Goal: Task Accomplishment & Management: Complete application form

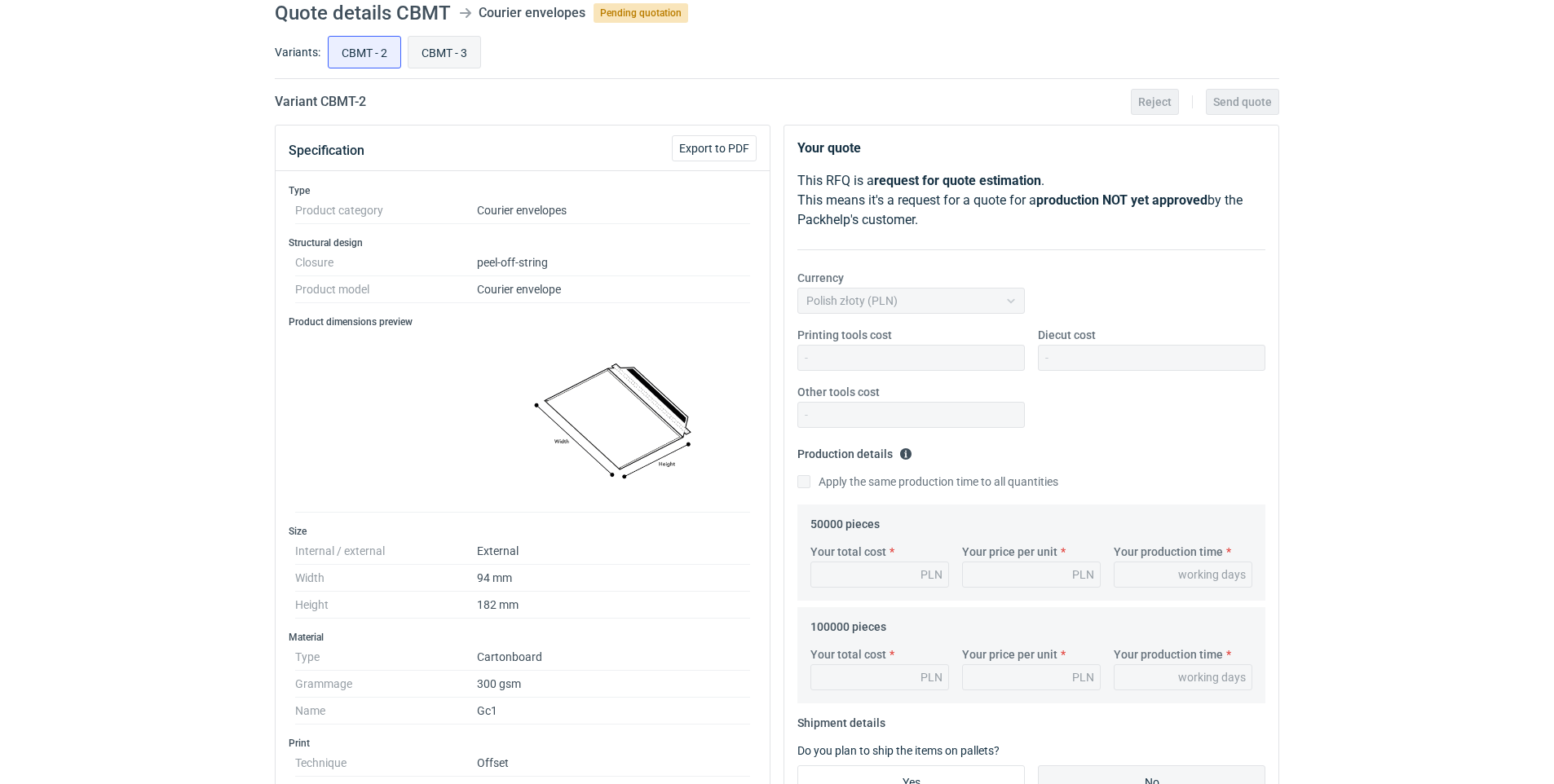
scroll to position [62, 0]
click at [449, 51] on input "CBMT - 3" at bounding box center [444, 51] width 71 height 31
radio input "true"
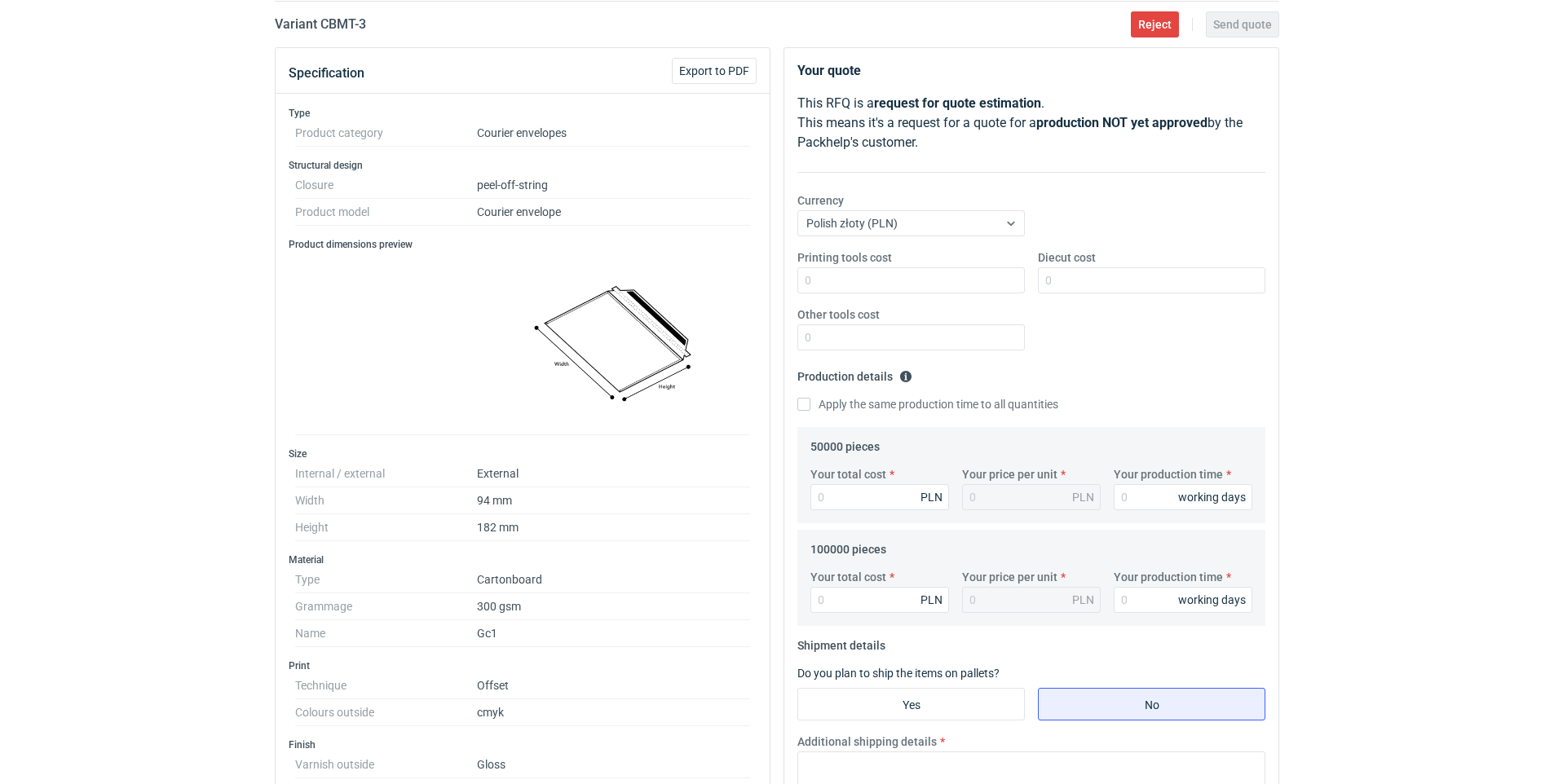
scroll to position [200, 0]
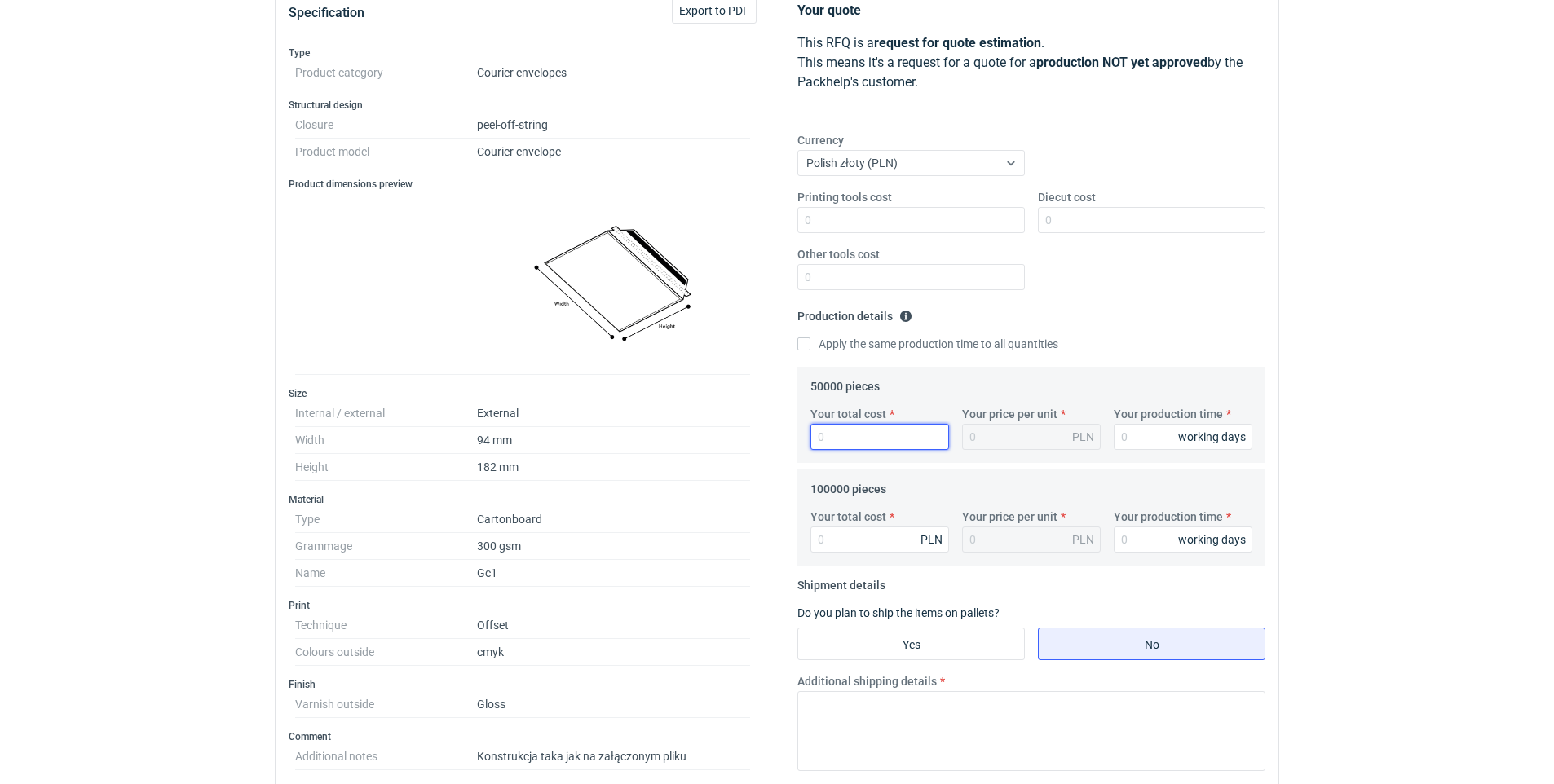
click at [841, 435] on input "Your total cost" at bounding box center [879, 436] width 139 height 26
click at [1527, 472] on div "RFQs Specs Designs Items Orders Customers Tools Analytics 28 99+ JM [PERSON_NAM…" at bounding box center [777, 192] width 1554 height 784
click at [839, 436] on input "Your total cost" at bounding box center [879, 436] width 139 height 26
type input "1115"
type input "0.02"
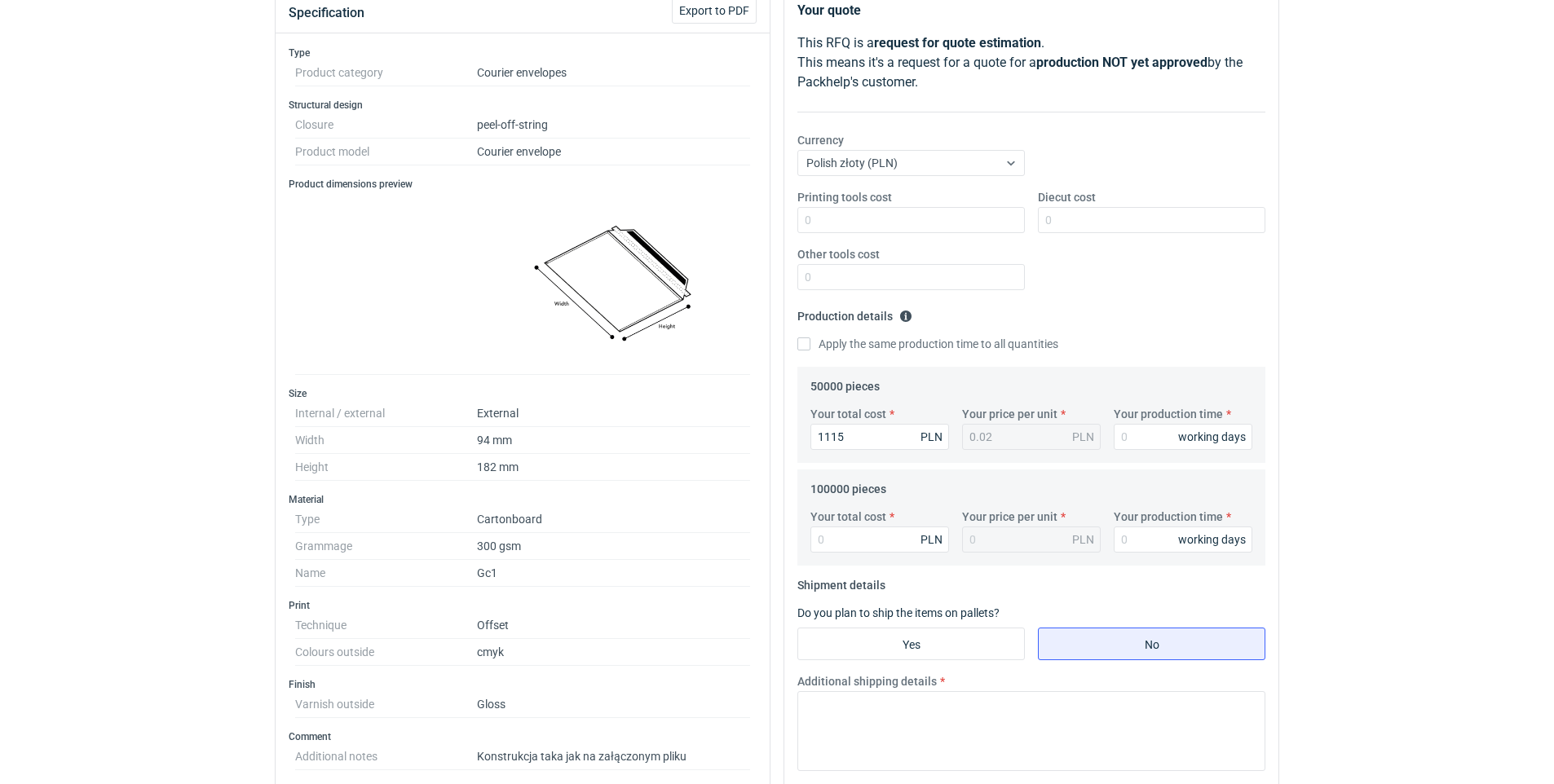
click at [1501, 491] on div "RFQs Specs Designs Items Orders Customers Tools Analytics 28 99+ JM [PERSON_NAM…" at bounding box center [777, 192] width 1554 height 784
click at [1508, 560] on div "RFQs Specs Designs Items Orders Customers Tools Analytics 28 99+ JM [PERSON_NAM…" at bounding box center [777, 192] width 1554 height 784
click at [870, 438] on input "1115" at bounding box center [879, 436] width 139 height 26
click at [1520, 416] on div "RFQs Specs Designs Items Orders Customers Tools Analytics 28 99+ JM [PERSON_NAM…" at bounding box center [777, 192] width 1554 height 784
click at [874, 439] on input "1115" at bounding box center [879, 436] width 139 height 26
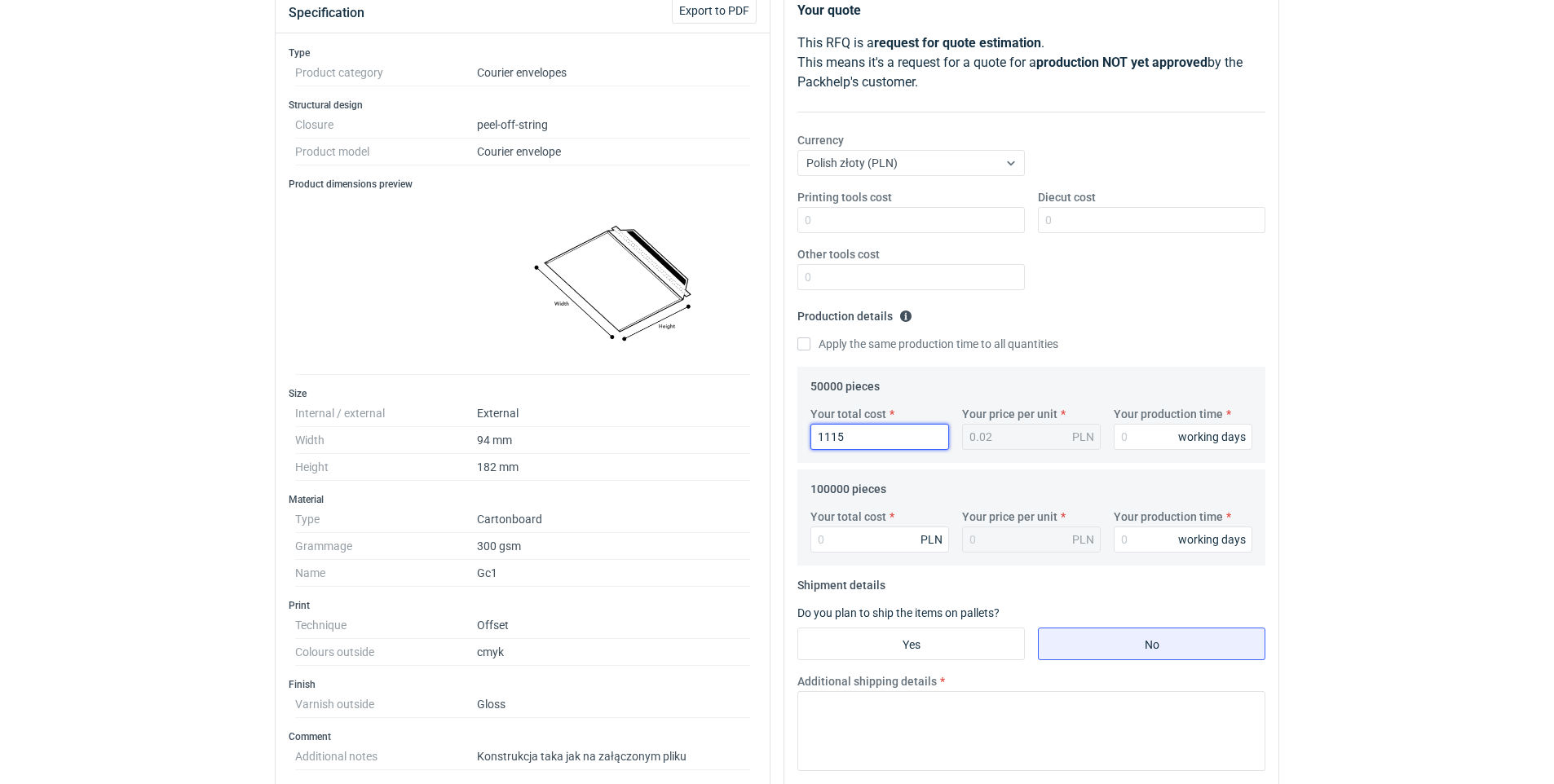
type input "11150"
type input "0.22"
type input "11150"
click at [1134, 433] on input "Your production time" at bounding box center [1182, 436] width 139 height 26
type input "11"
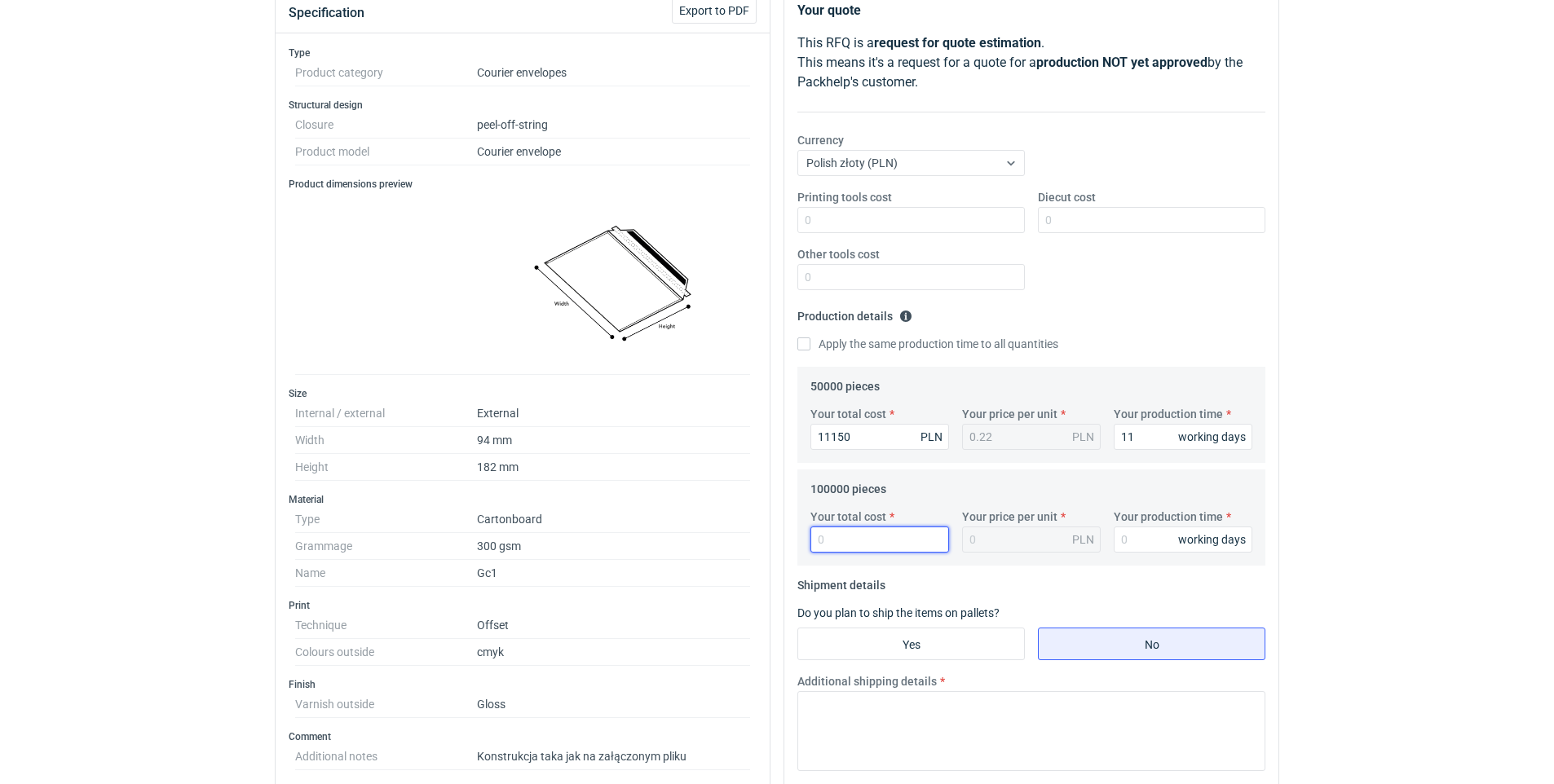
click at [878, 538] on input "Your total cost" at bounding box center [879, 539] width 139 height 26
click at [882, 534] on input "Your total cost" at bounding box center [879, 539] width 139 height 26
click at [1515, 471] on div "RFQs Specs Designs Items Orders Customers Tools Analytics 28 99+ JM [PERSON_NAM…" at bounding box center [777, 192] width 1554 height 784
click at [876, 537] on input "Your total cost" at bounding box center [879, 539] width 139 height 26
type input "193000"
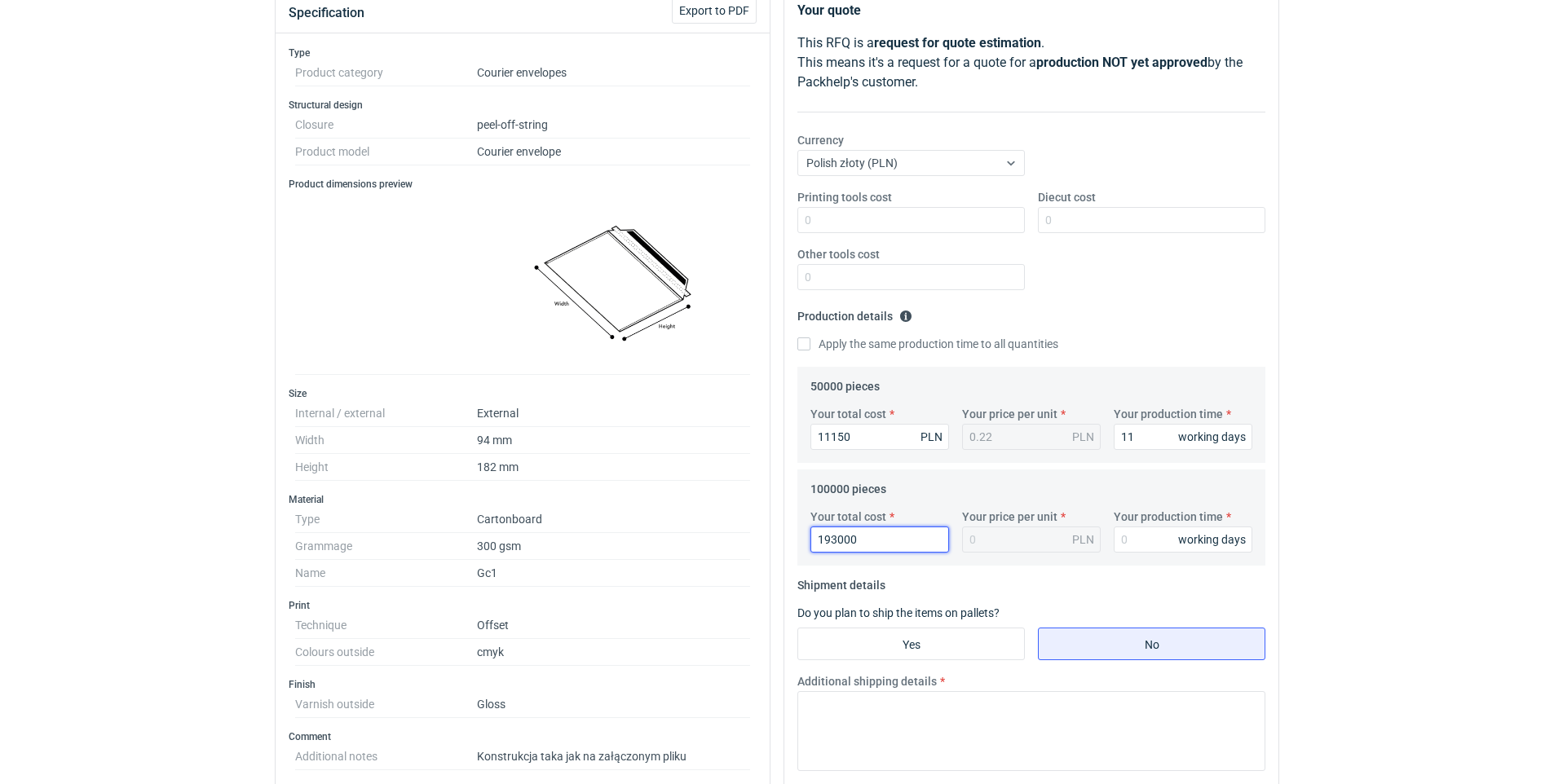
type input "1.93"
type input "193000"
click at [1459, 585] on html "RFQs Specs Designs Items Orders Customers Tools Analytics 28 99+ JM [PERSON_NAM…" at bounding box center [777, 192] width 1554 height 784
click at [1178, 538] on div "working days" at bounding box center [1212, 540] width 68 height 17
click at [1150, 540] on input "Your production time" at bounding box center [1182, 539] width 139 height 26
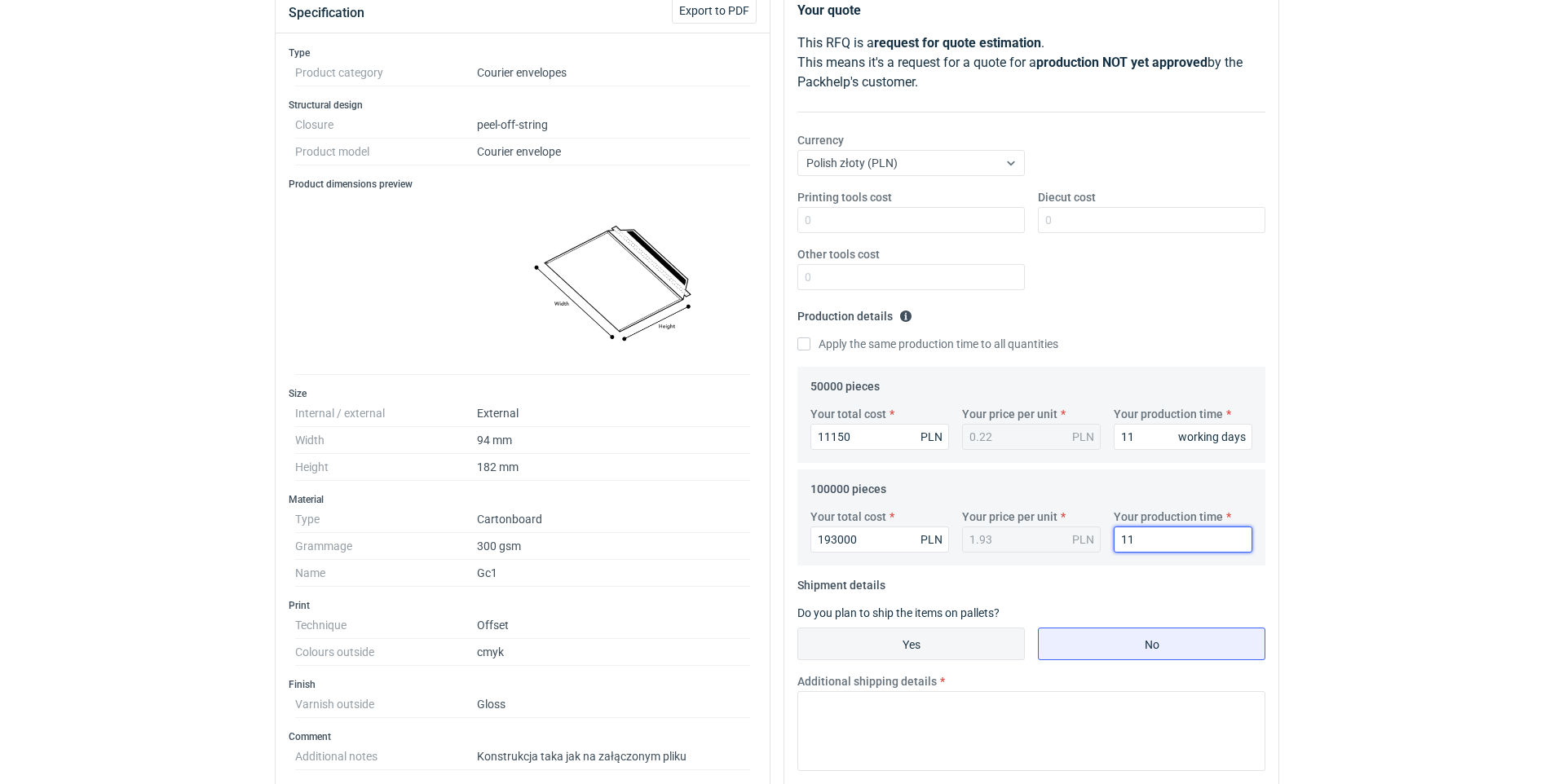
type input "11"
click at [979, 636] on input "Yes" at bounding box center [911, 644] width 226 height 31
radio input "true"
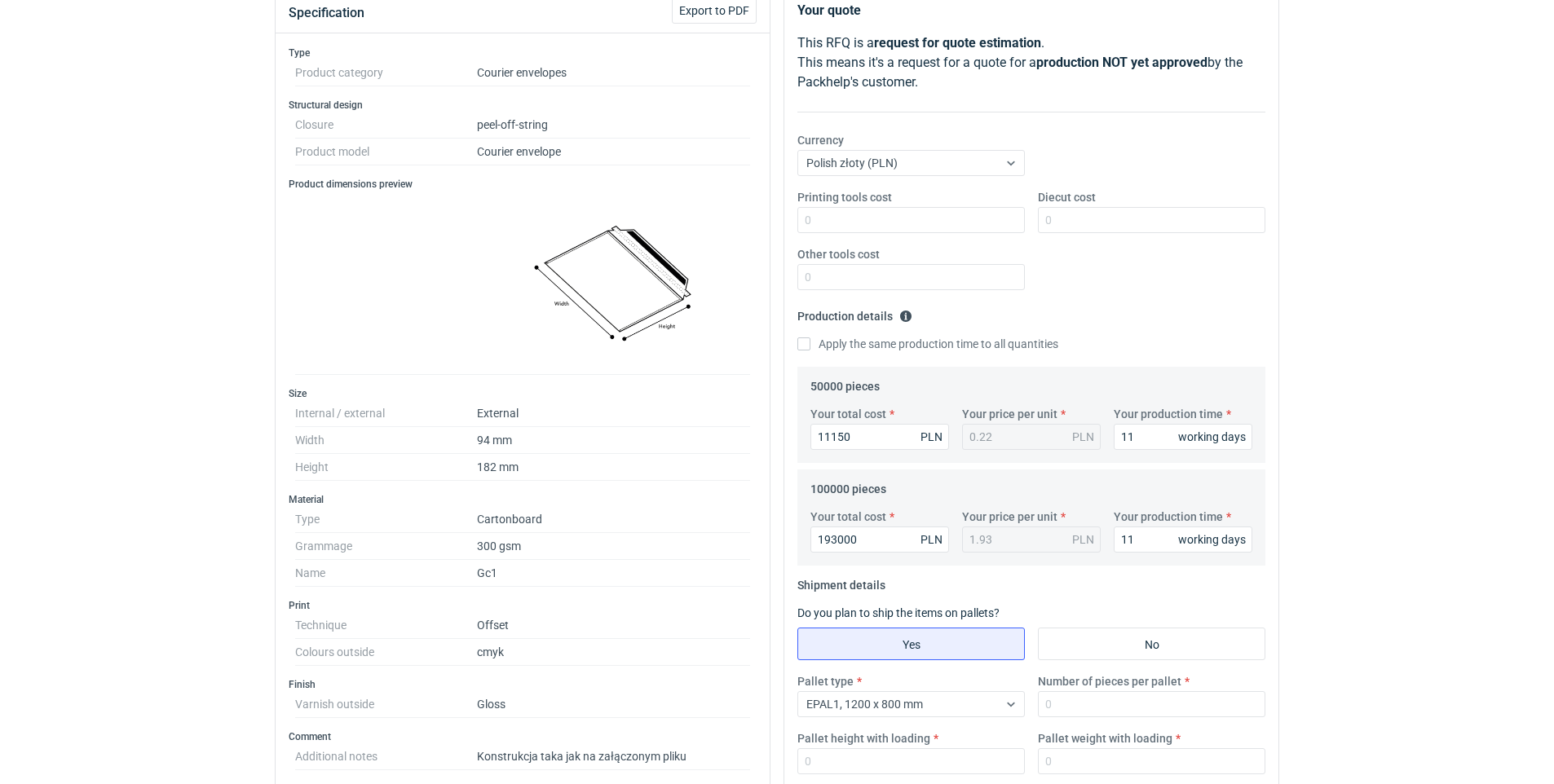
click at [1483, 286] on div "RFQs Specs Designs Items Orders Customers Tools Analytics 28 99+ JM [PERSON_NAM…" at bounding box center [777, 192] width 1554 height 784
click at [1094, 705] on input "Number of pieces per pallet" at bounding box center [1152, 704] width 227 height 26
type input "31000"
click at [1552, 420] on div "RFQs Specs Designs Items Orders Customers Tools Analytics 28 99+ JM [PERSON_NAM…" at bounding box center [777, 192] width 1554 height 784
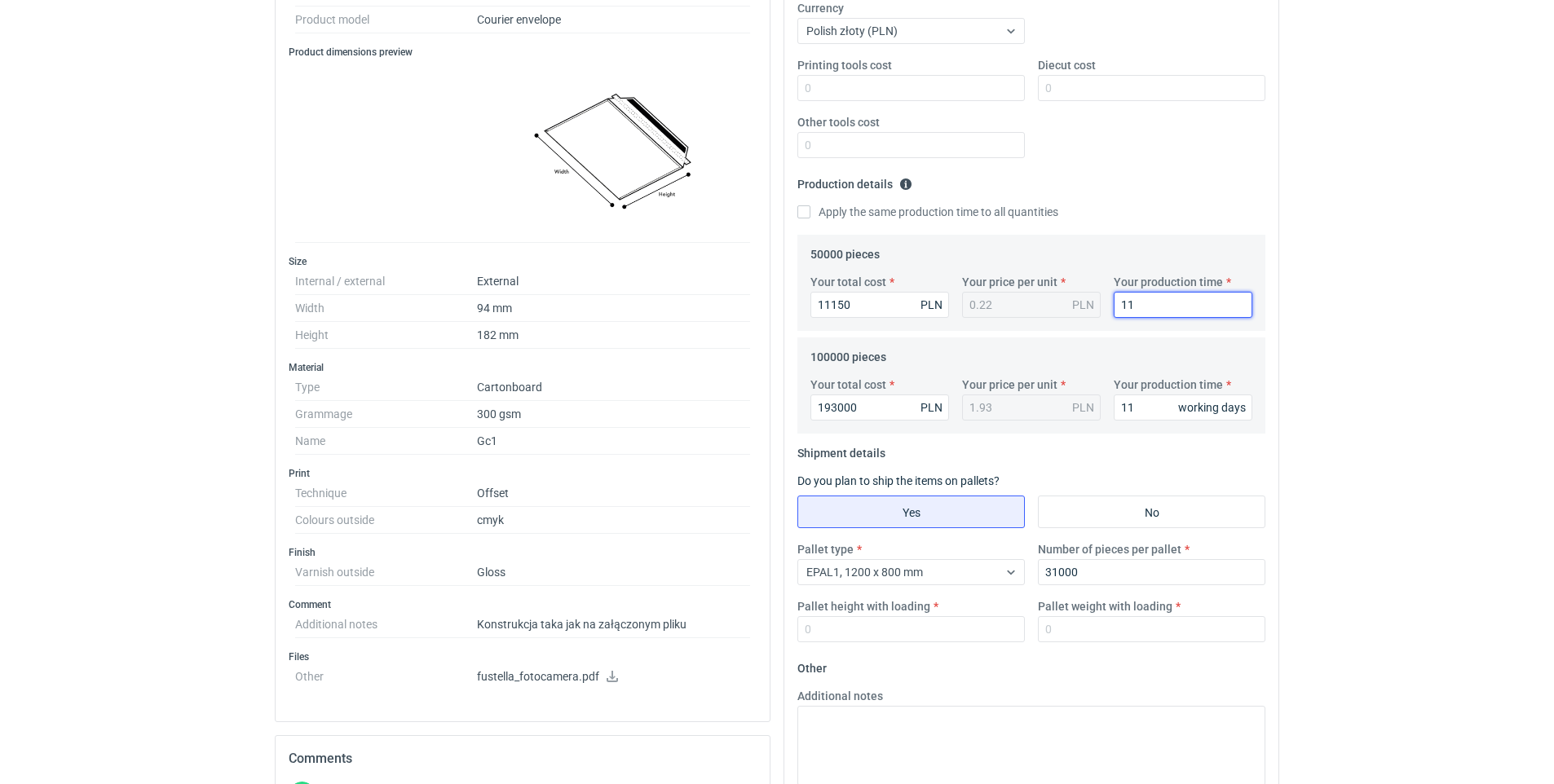
scroll to position [218, 0]
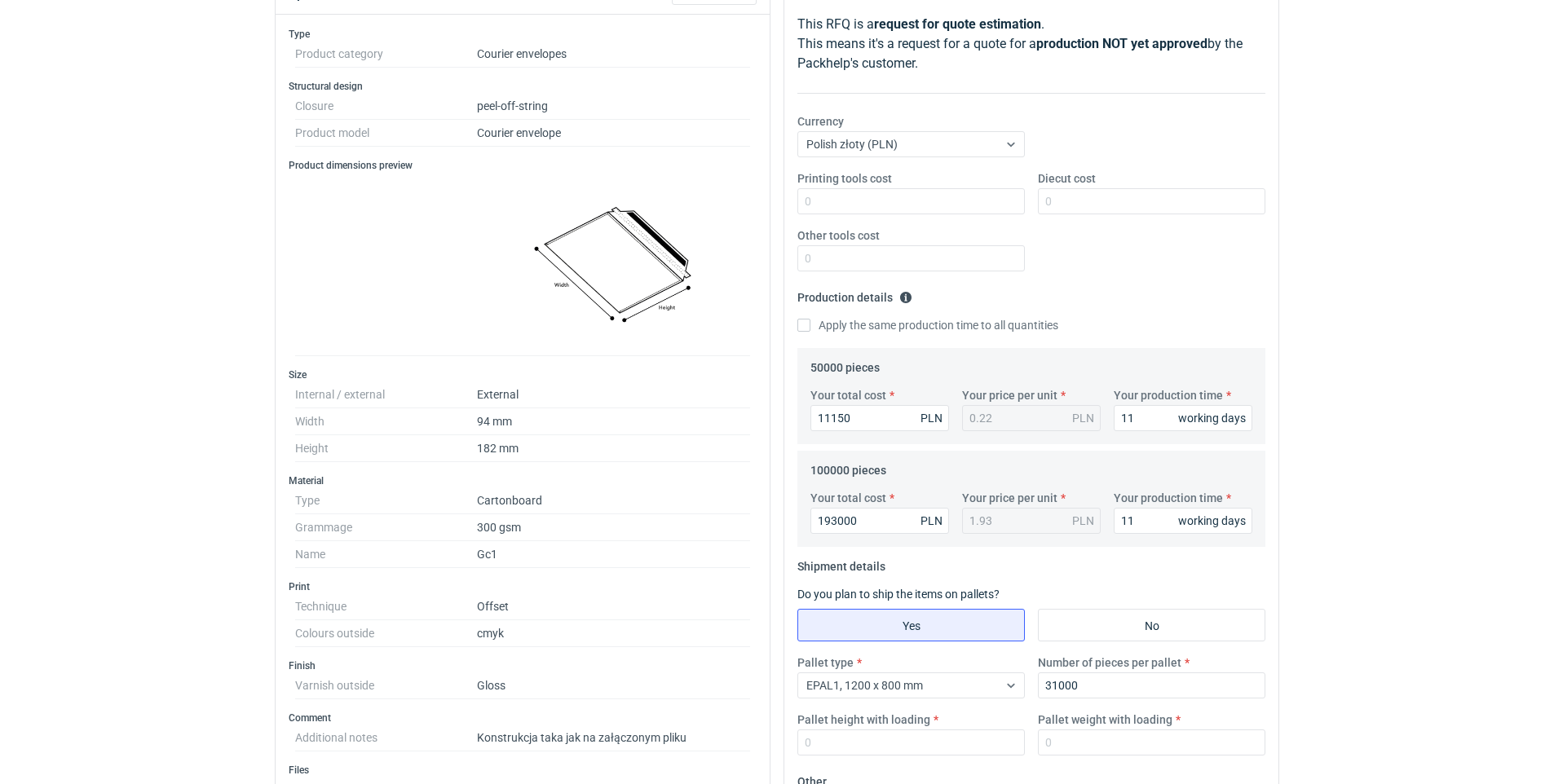
click at [1533, 370] on div "RFQs Specs Designs Items Orders Customers Tools Analytics 28 99+ JM [PERSON_NAM…" at bounding box center [777, 173] width 1554 height 784
click at [1078, 200] on input "Diecut cost" at bounding box center [1152, 201] width 227 height 26
type input "2750"
click at [1460, 456] on div "RFQs Specs Designs Items Orders Customers Tools Analytics 28 99+ JM [PERSON_NAM…" at bounding box center [777, 173] width 1554 height 784
click at [934, 264] on input "Other tools cost" at bounding box center [911, 258] width 227 height 26
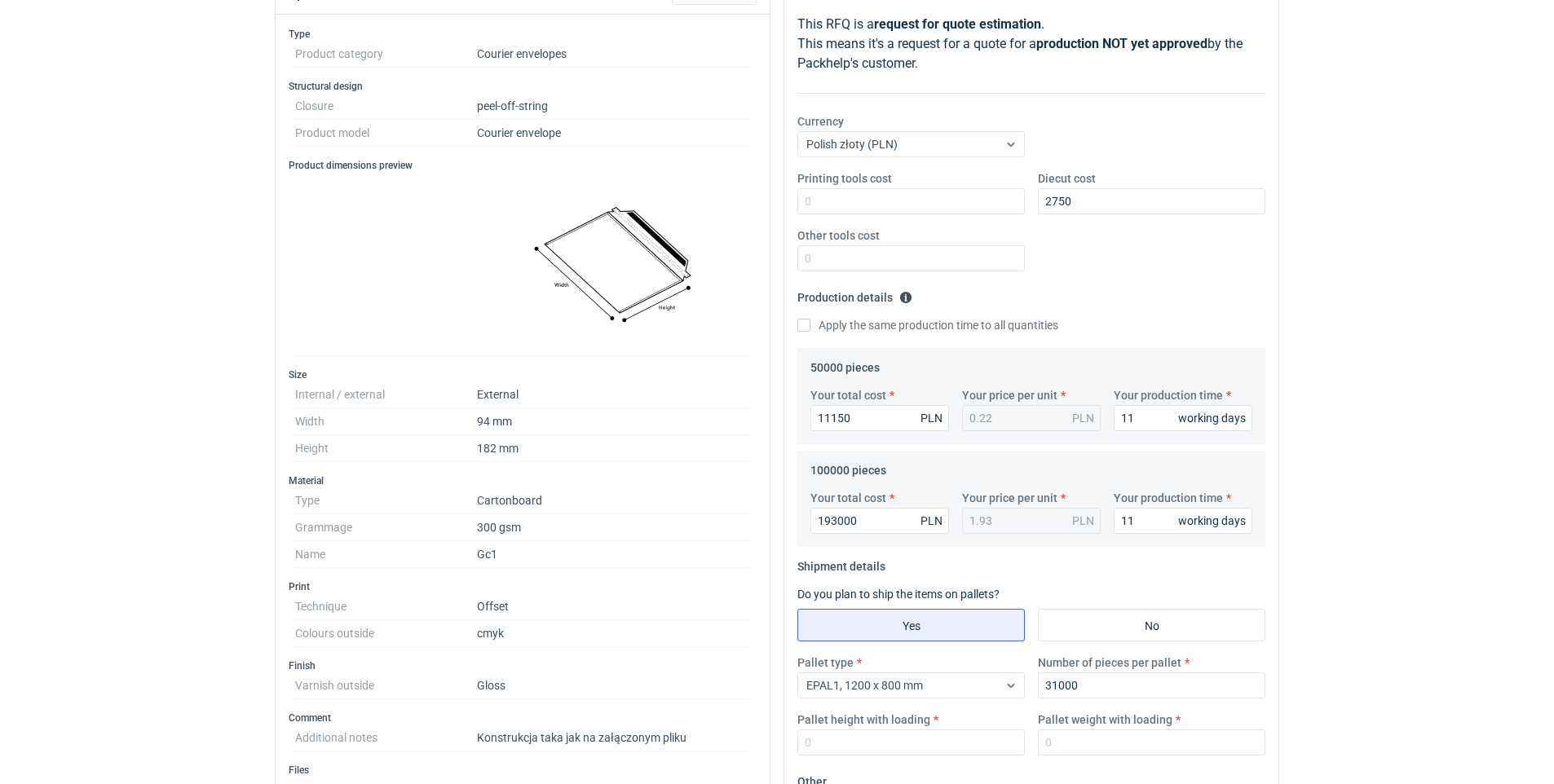
click at [1478, 358] on div "RFQs Specs Designs Items Orders Customers Tools Analytics 28 99+ JM [PERSON_NAM…" at bounding box center [777, 173] width 1554 height 784
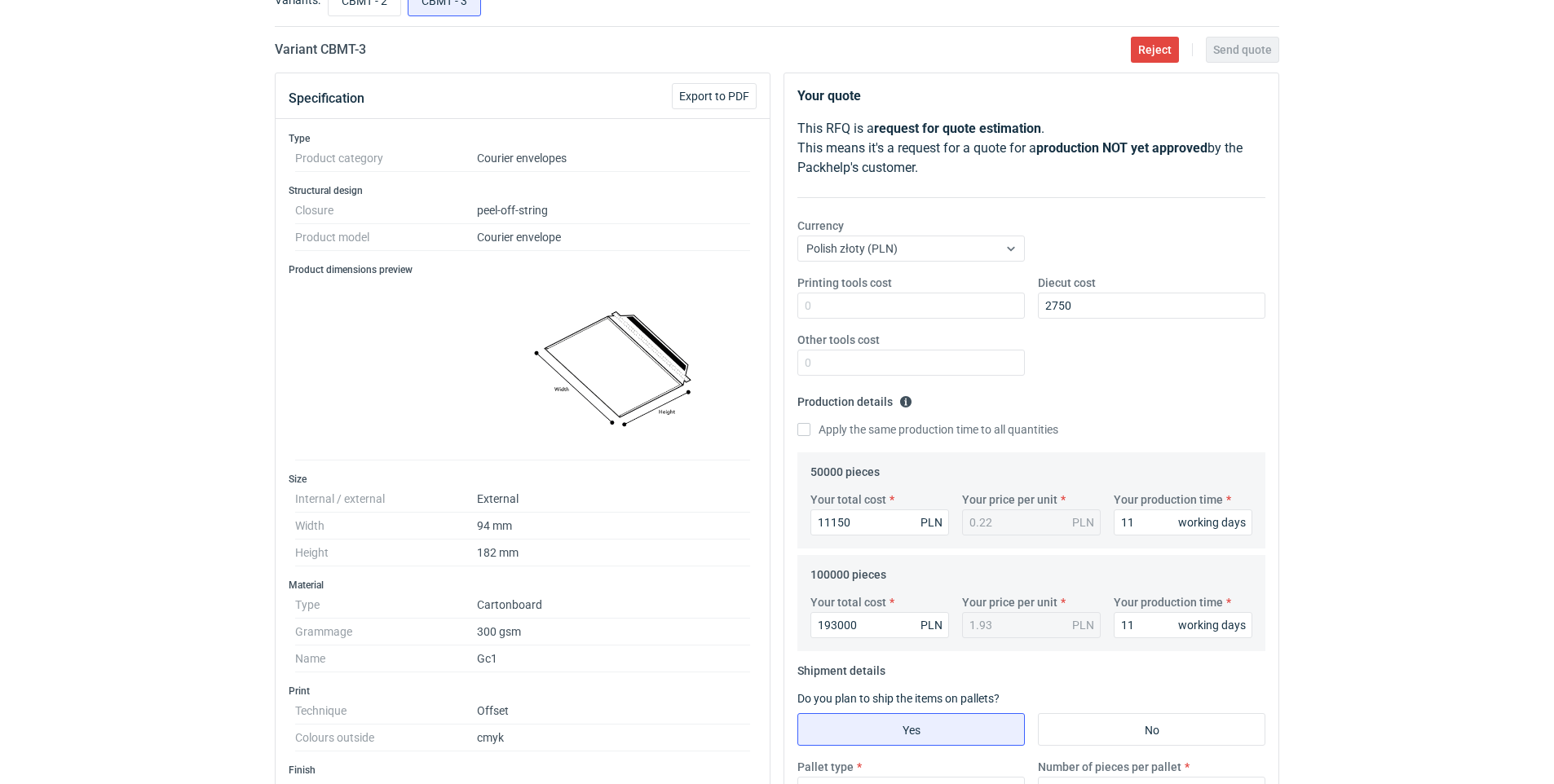
scroll to position [86, 0]
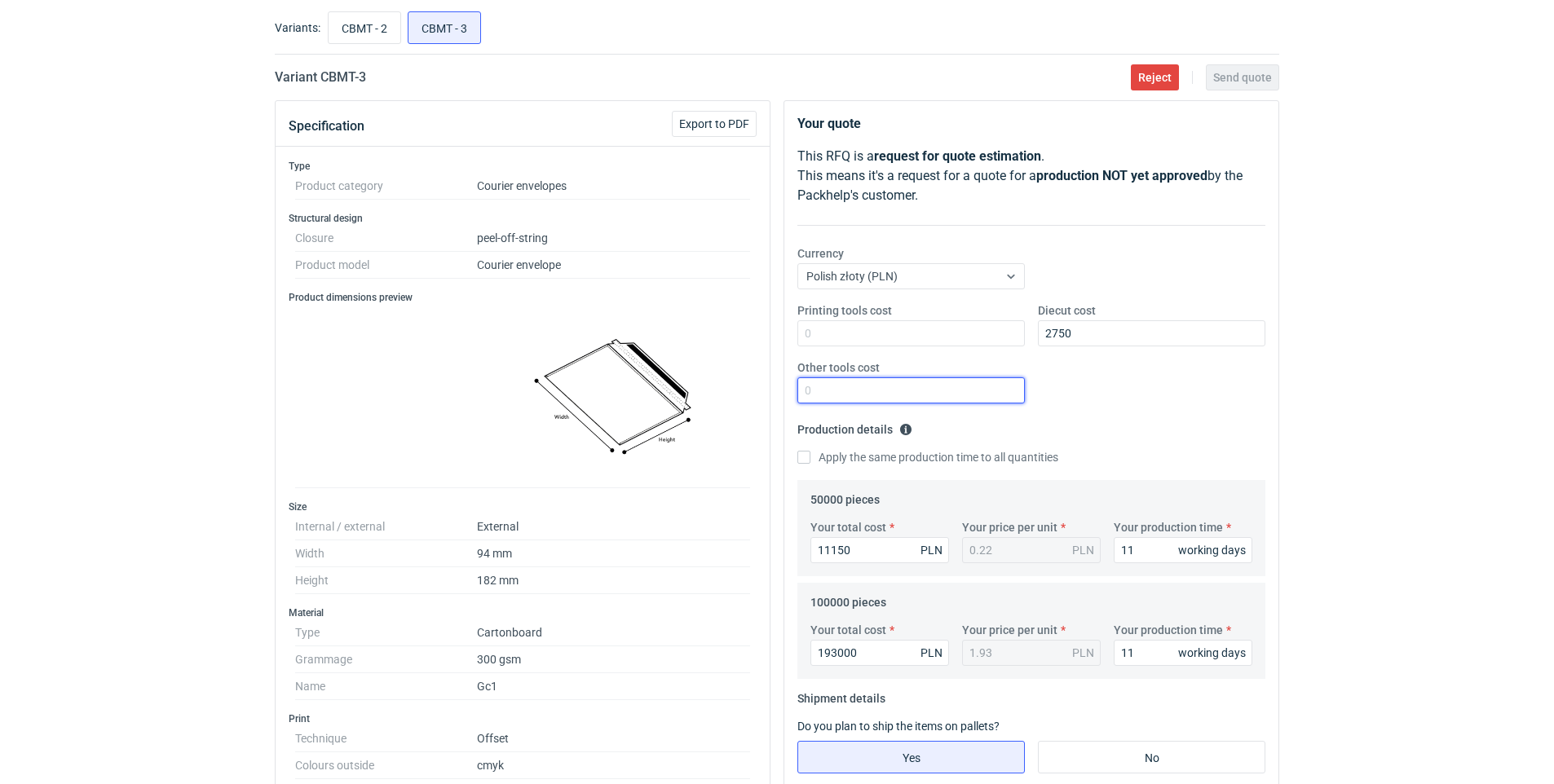
click at [857, 394] on input "Other tools cost" at bounding box center [911, 390] width 227 height 26
click at [1149, 416] on fieldset "Production details Please provide the expected time of production in working da…" at bounding box center [1031, 448] width 468 height 64
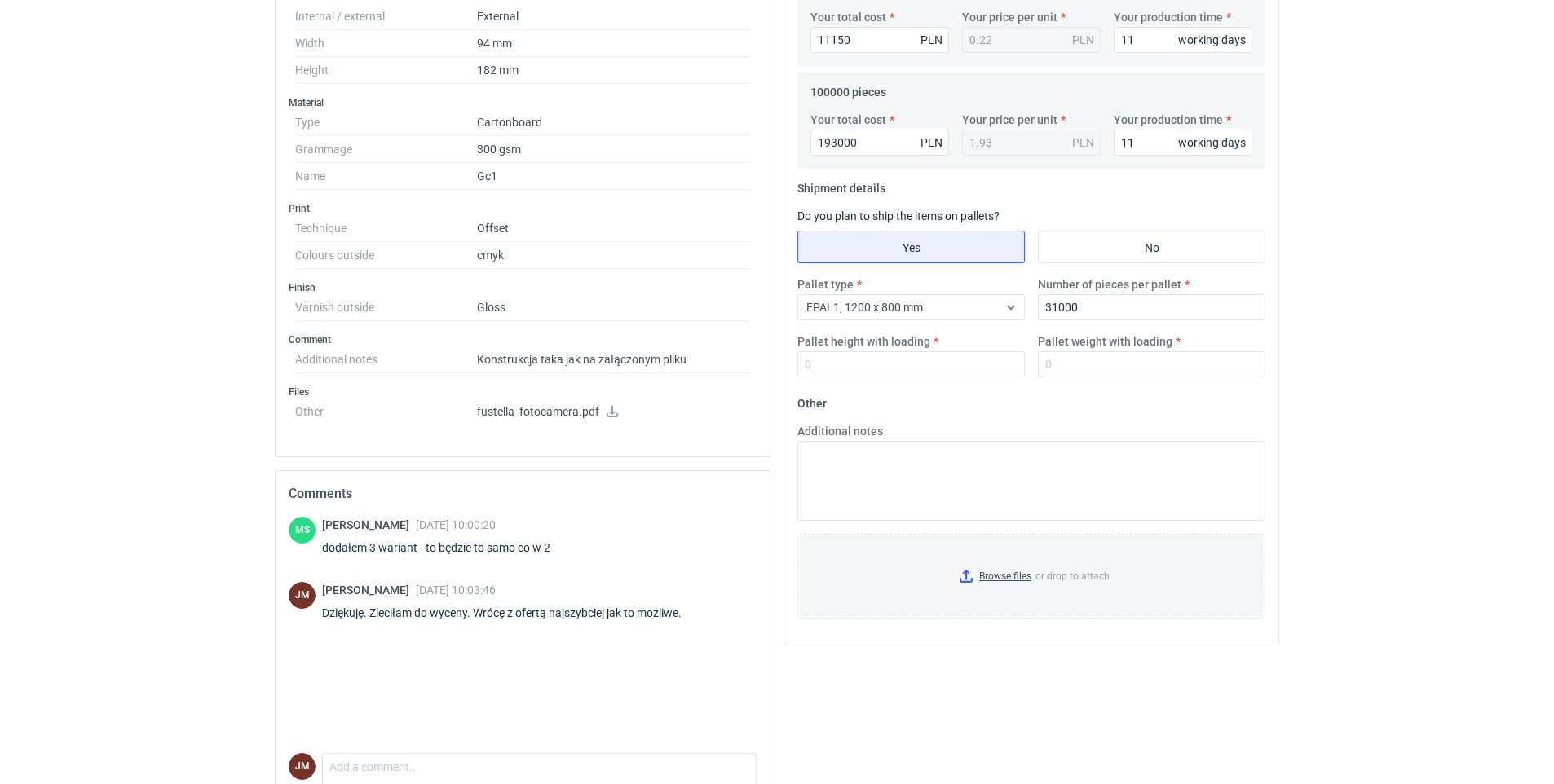
scroll to position [634, 0]
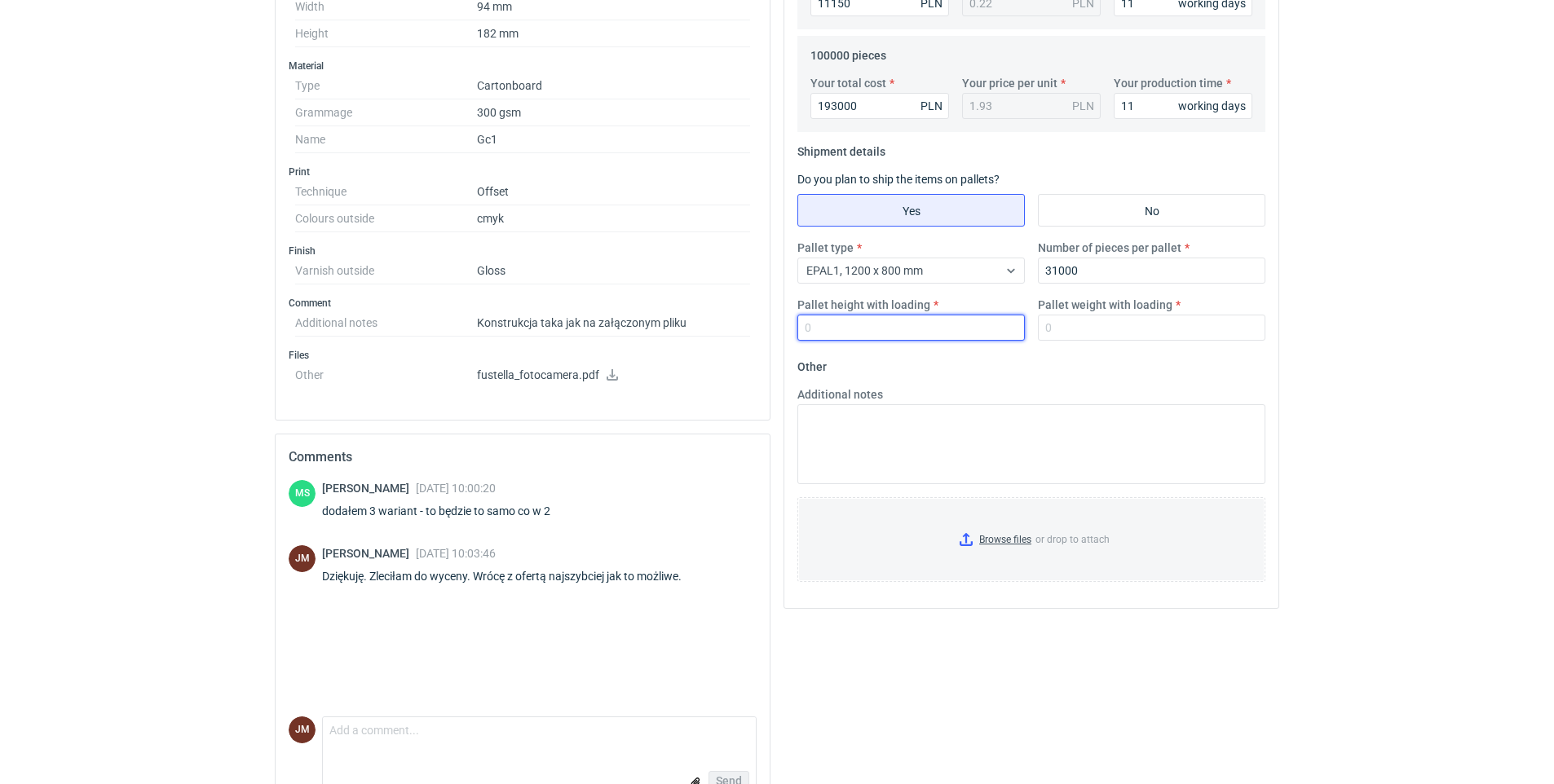
click at [934, 321] on input "Pallet height with loading" at bounding box center [911, 327] width 227 height 26
type input "170"
click at [1079, 331] on input "Pallet weight with loading" at bounding box center [1152, 327] width 227 height 26
type input "500"
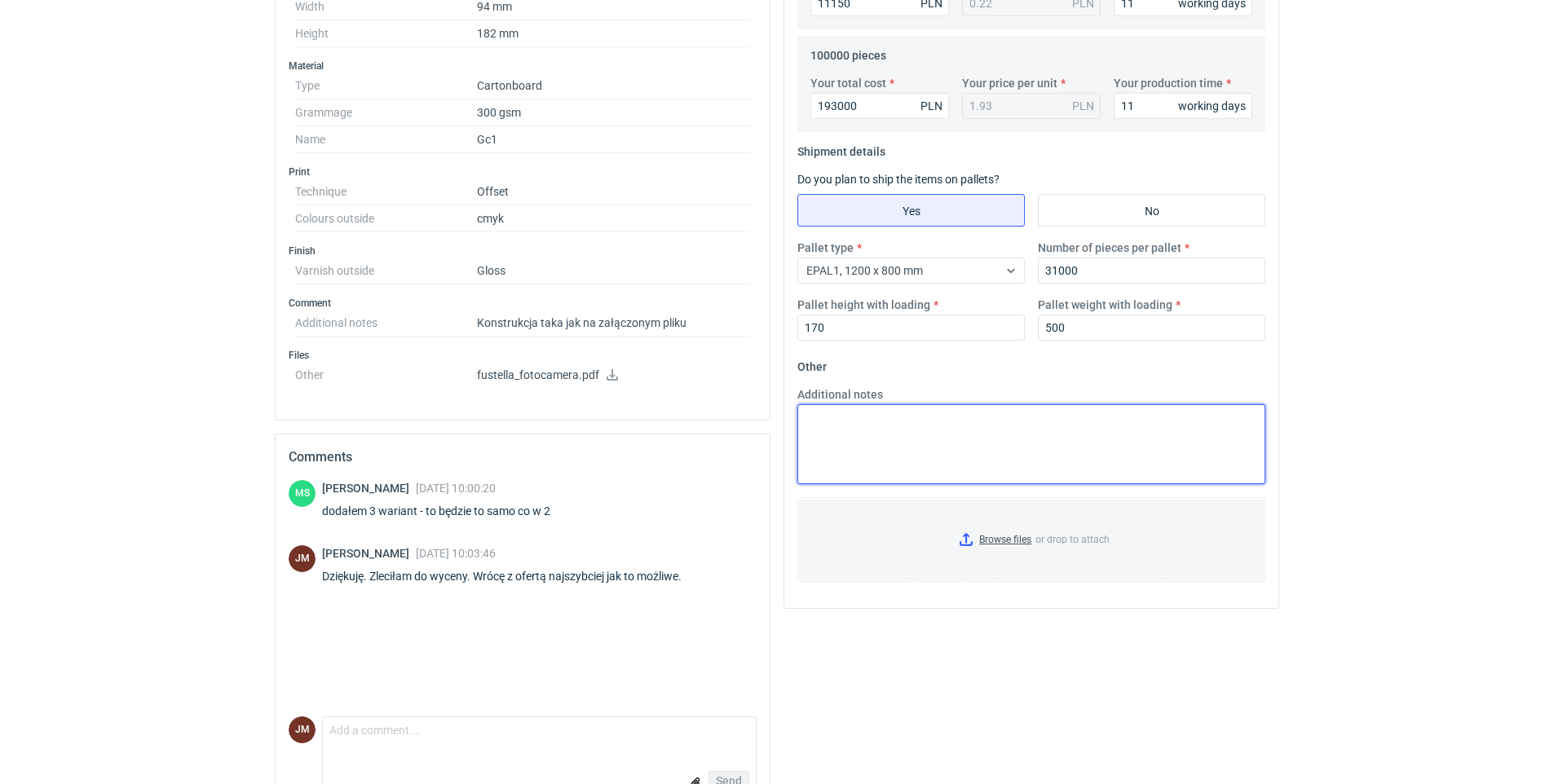
click at [946, 449] on textarea "Additional notes" at bounding box center [1031, 444] width 468 height 80
click at [1011, 538] on input "Browse files or drop to attach" at bounding box center [1031, 539] width 465 height 81
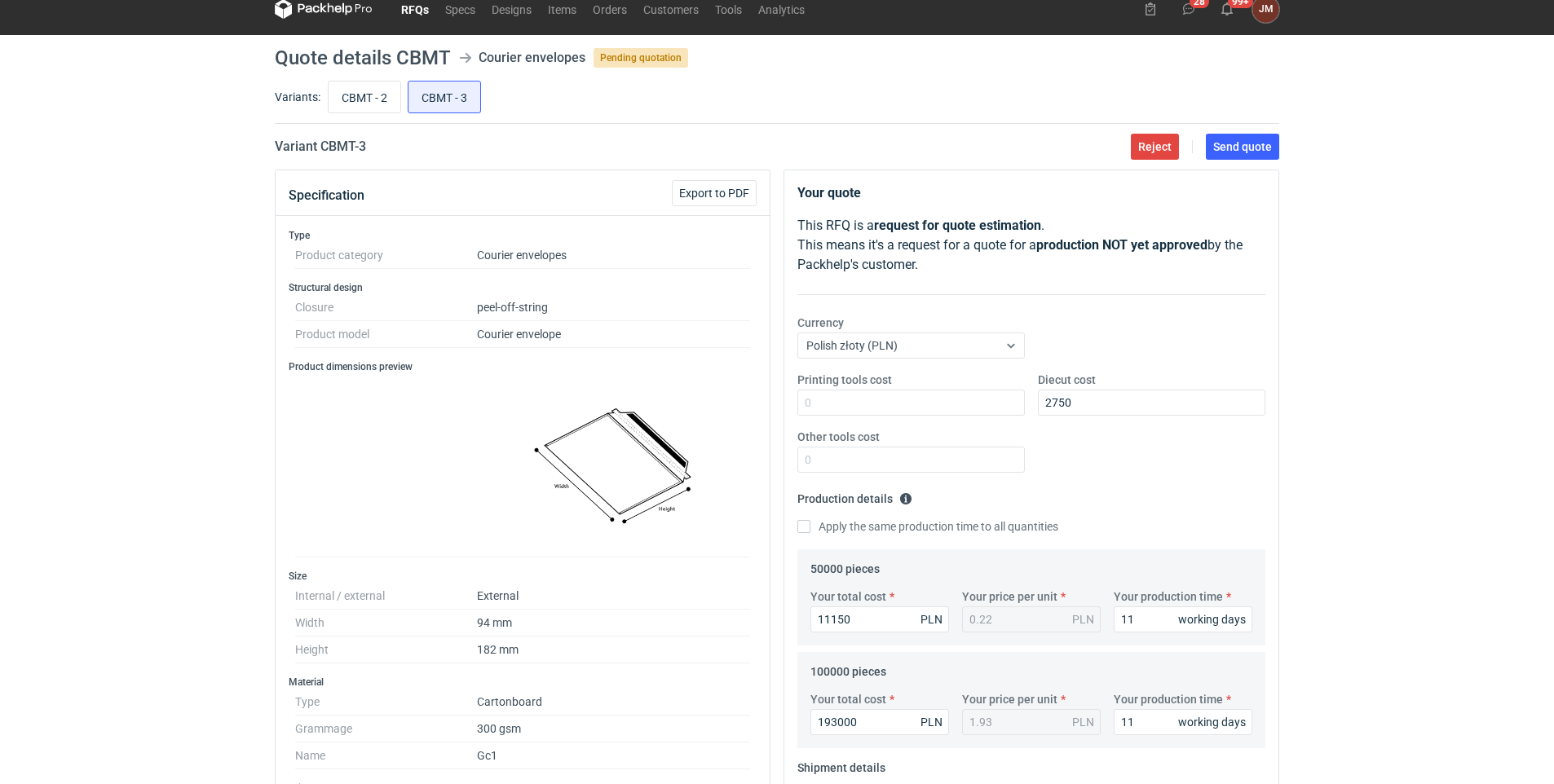
scroll to position [7, 0]
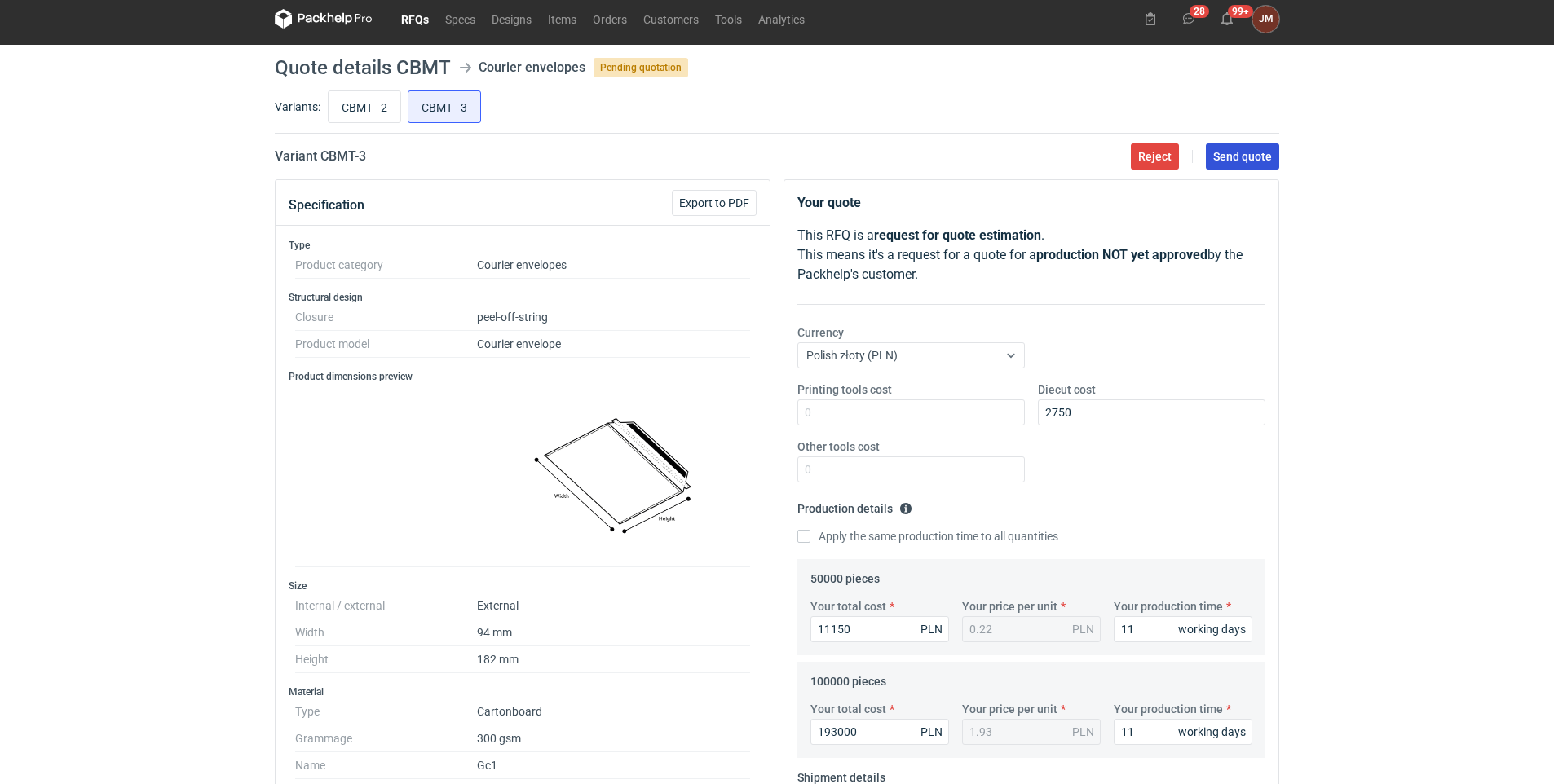
click at [1248, 151] on span "Send quote" at bounding box center [1242, 157] width 59 height 12
